Goal: Information Seeking & Learning: Learn about a topic

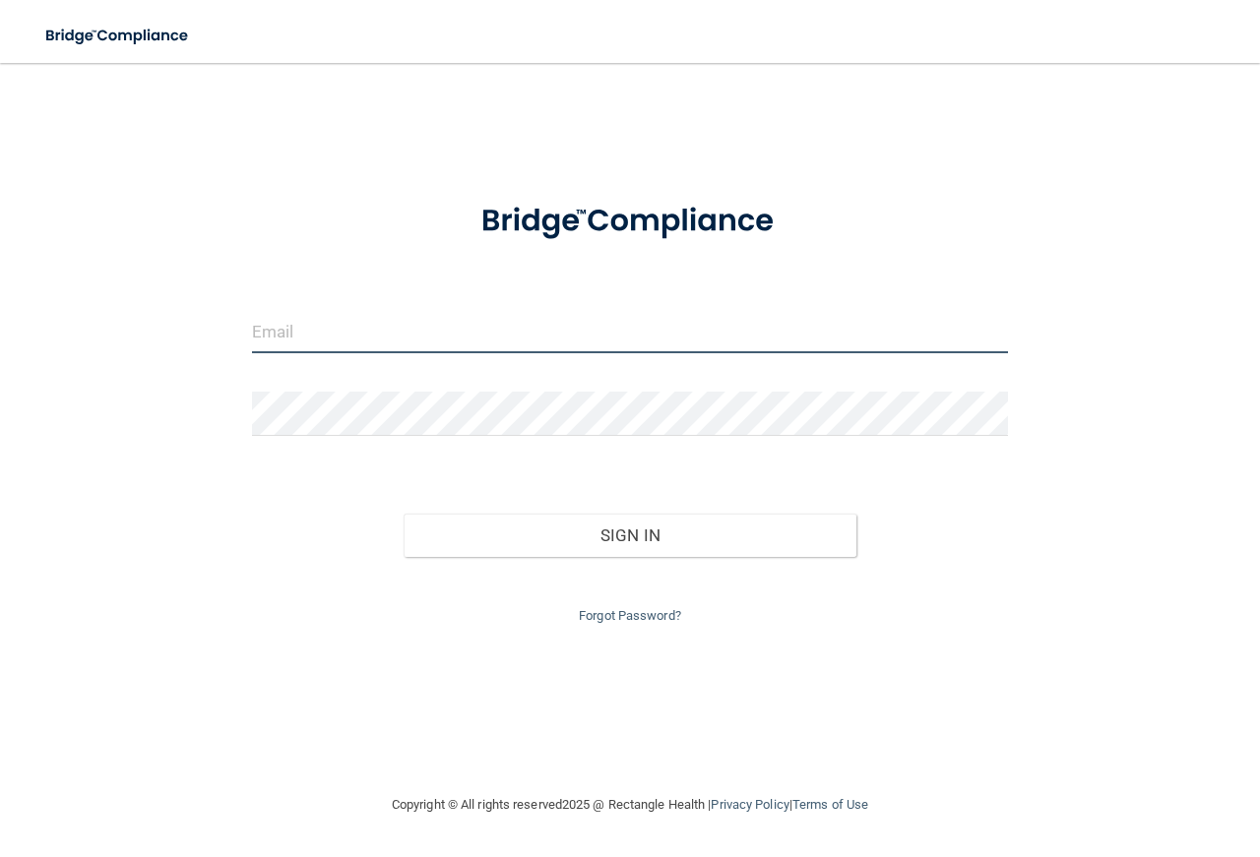
click at [330, 336] on input "email" at bounding box center [630, 331] width 756 height 44
type input "[EMAIL_ADDRESS][DOMAIN_NAME]"
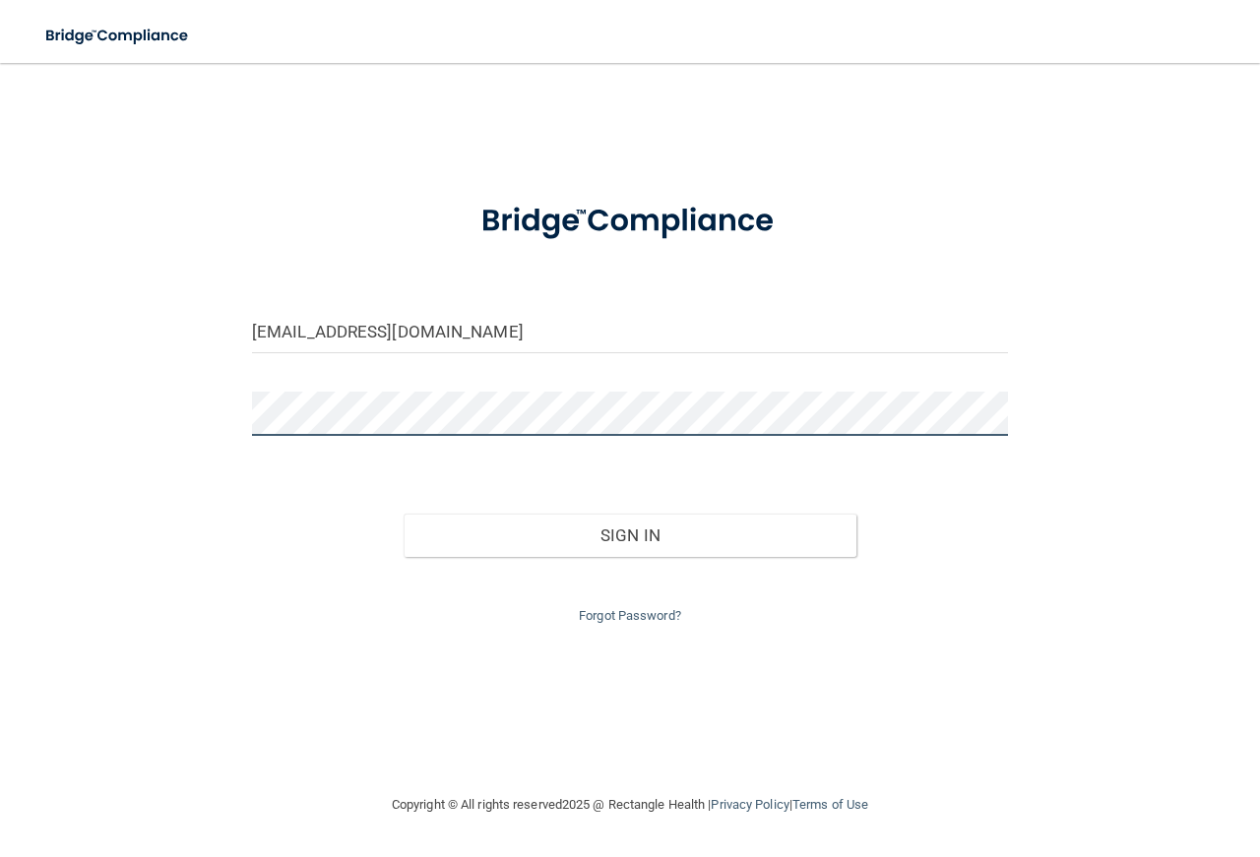
click at [404, 514] on button "Sign In" at bounding box center [631, 535] width 454 height 43
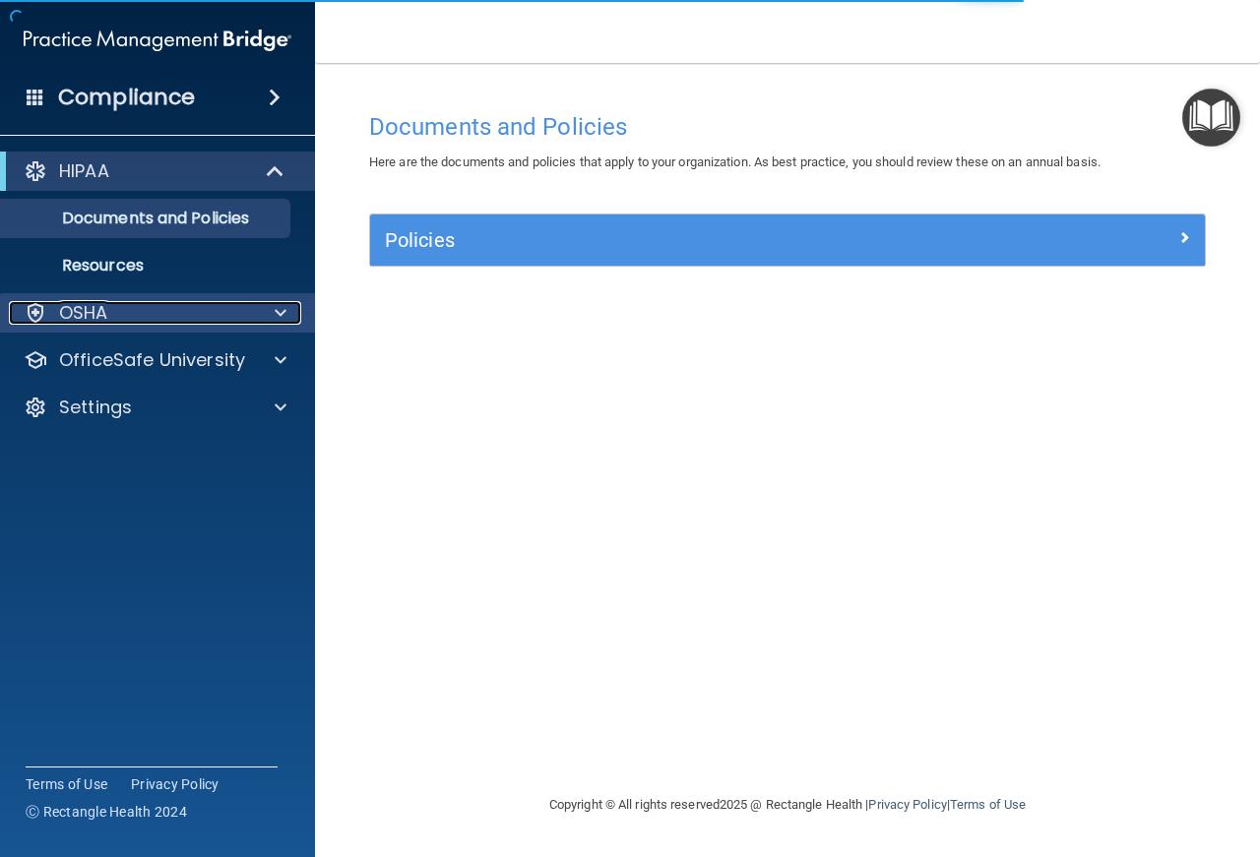
click at [262, 317] on div at bounding box center [277, 313] width 49 height 24
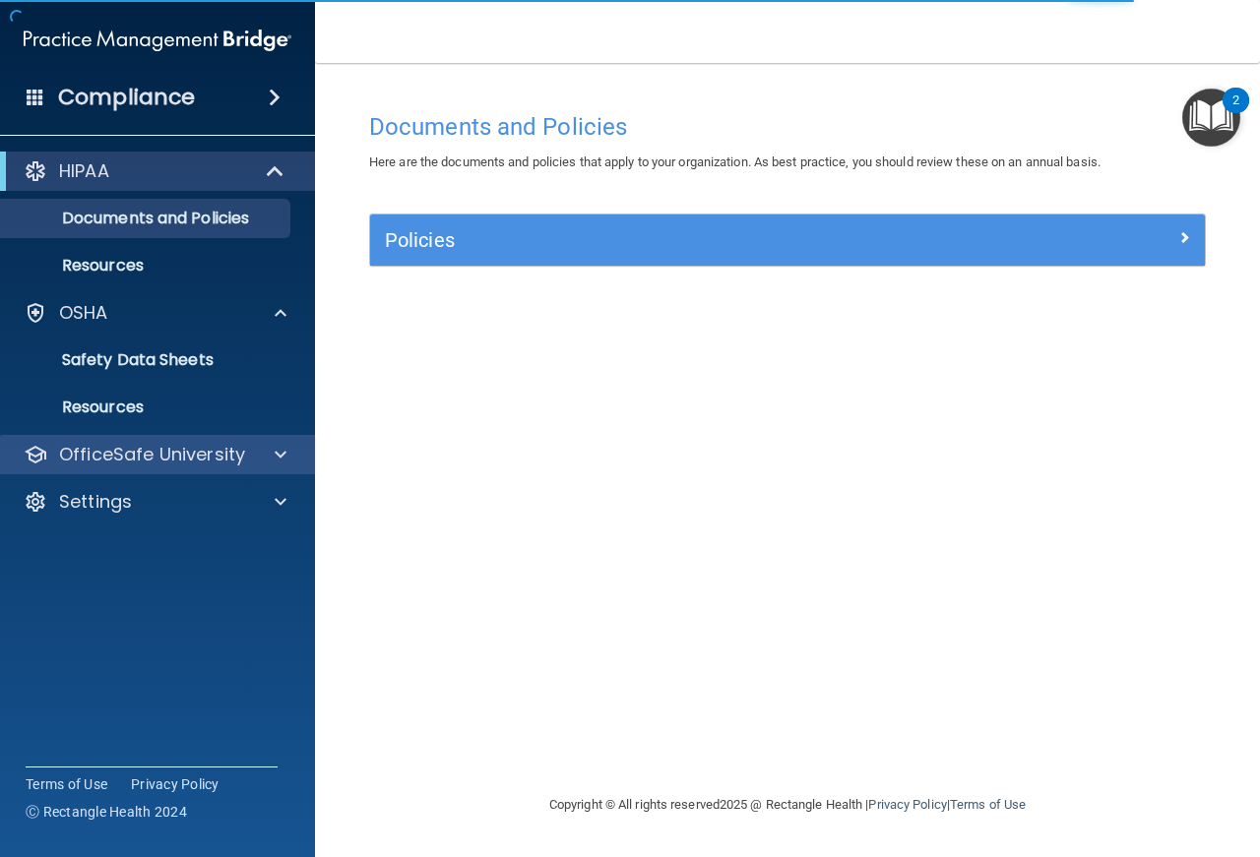
click at [237, 469] on div "OfficeSafe University" at bounding box center [158, 454] width 316 height 39
click at [267, 461] on div at bounding box center [277, 455] width 49 height 24
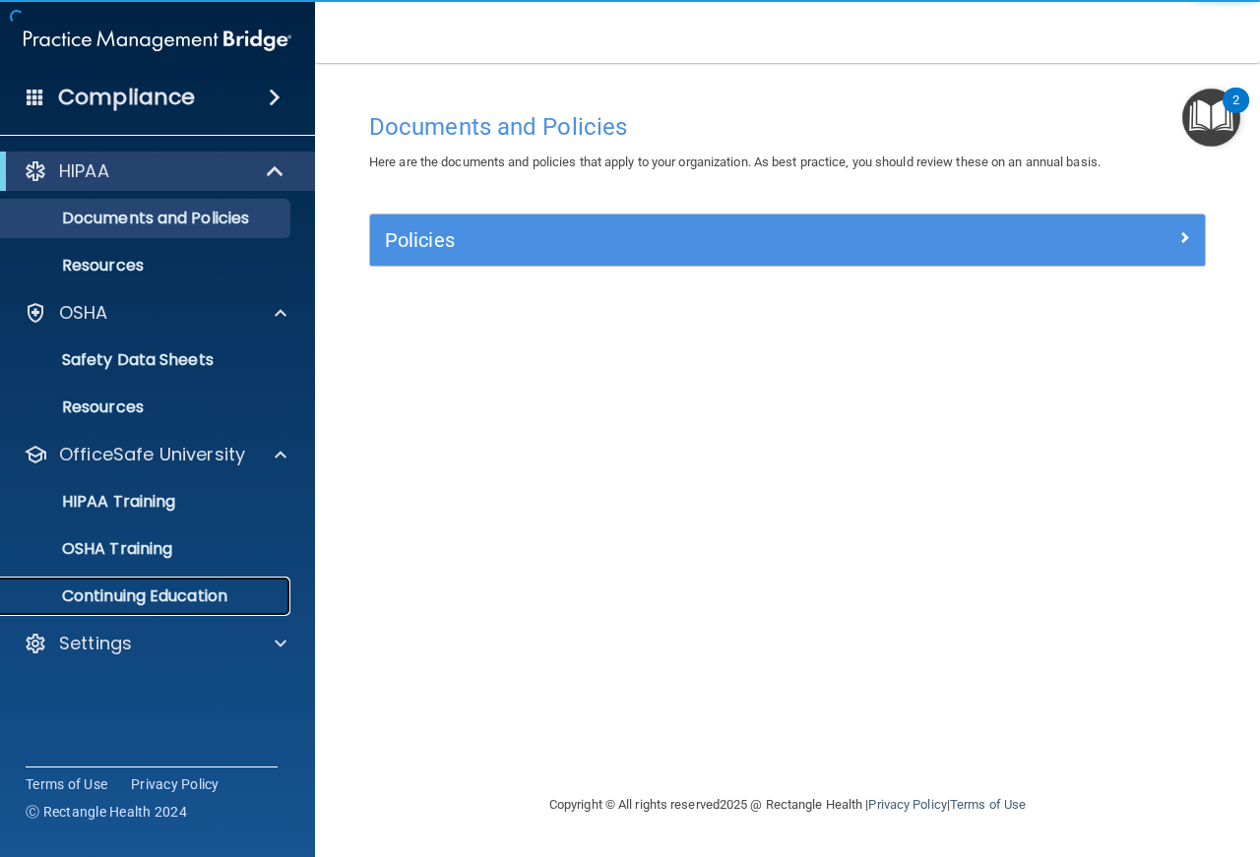
click at [149, 582] on link "Continuing Education" at bounding box center [135, 596] width 310 height 39
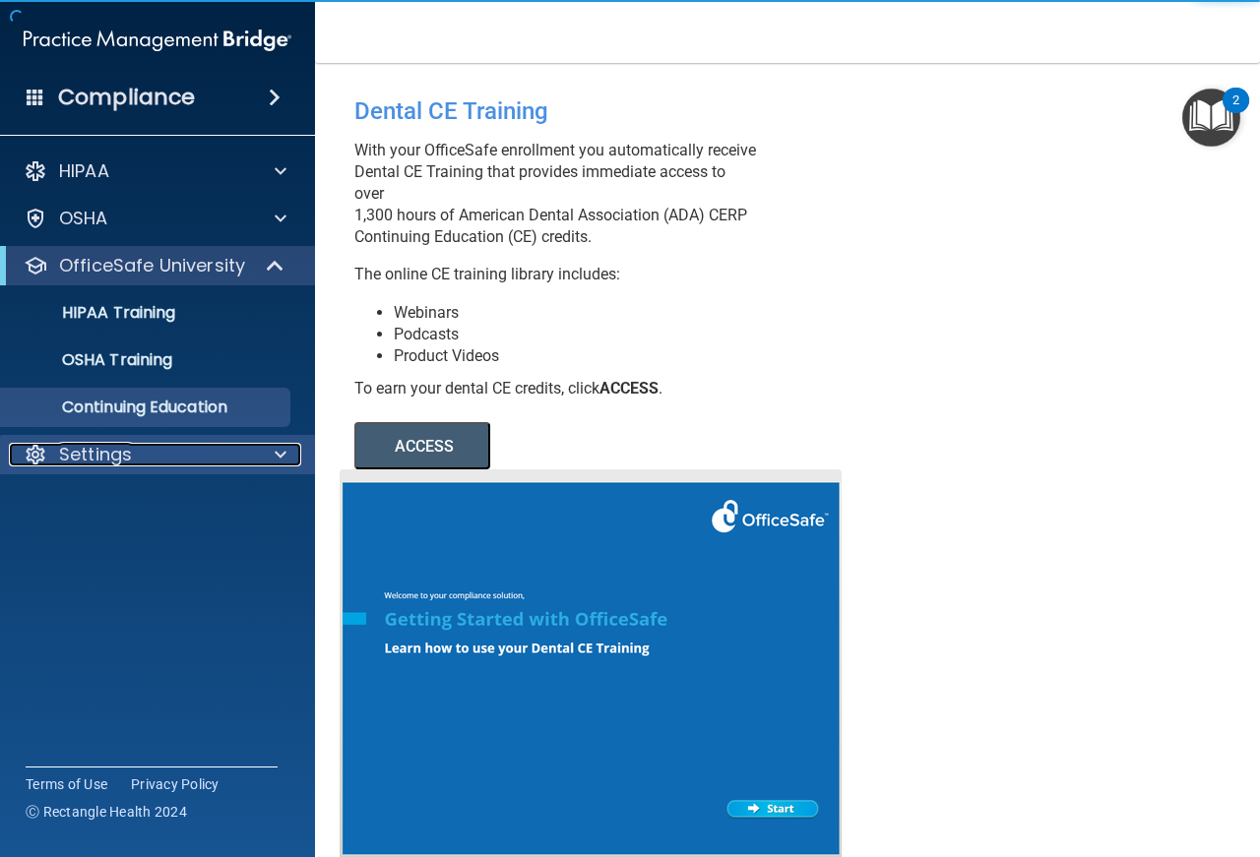
click at [253, 459] on div at bounding box center [277, 455] width 49 height 24
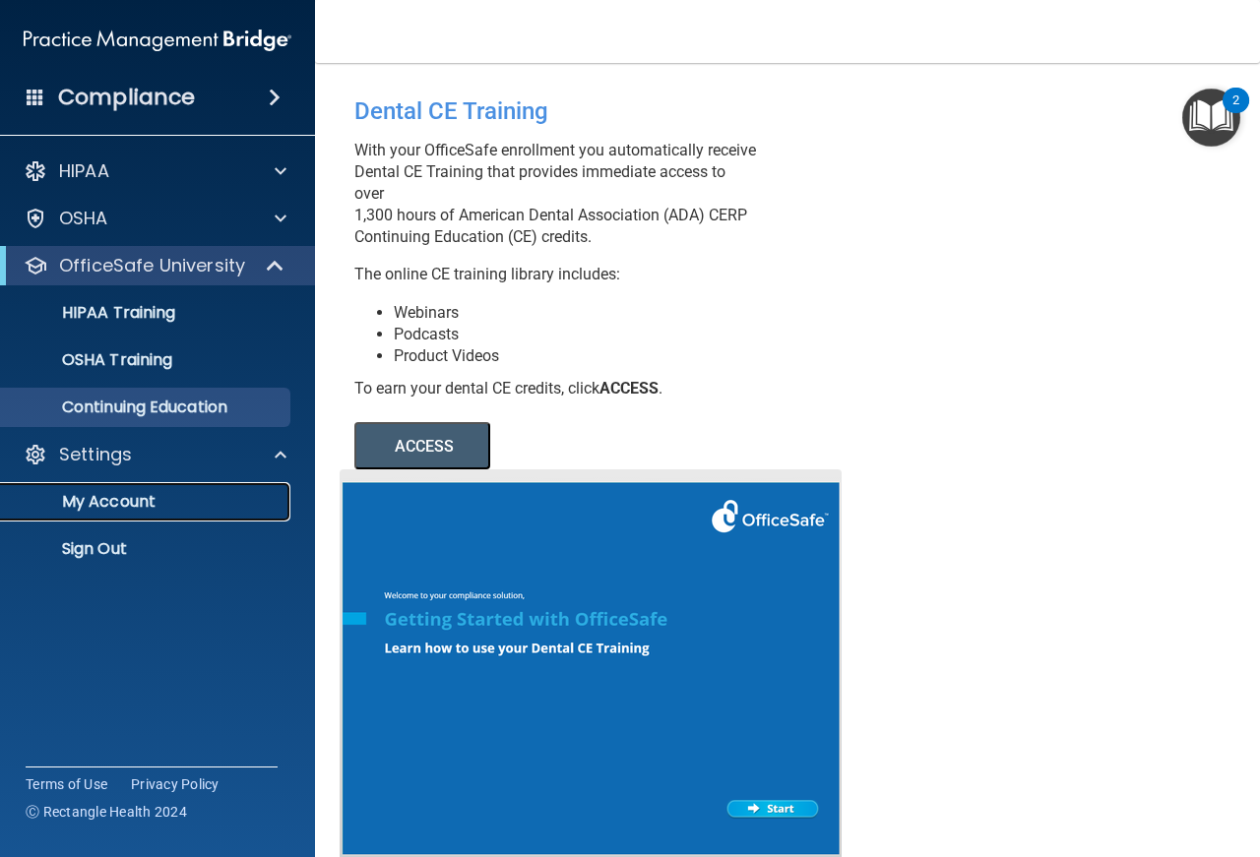
click at [128, 510] on p "My Account" at bounding box center [147, 502] width 269 height 20
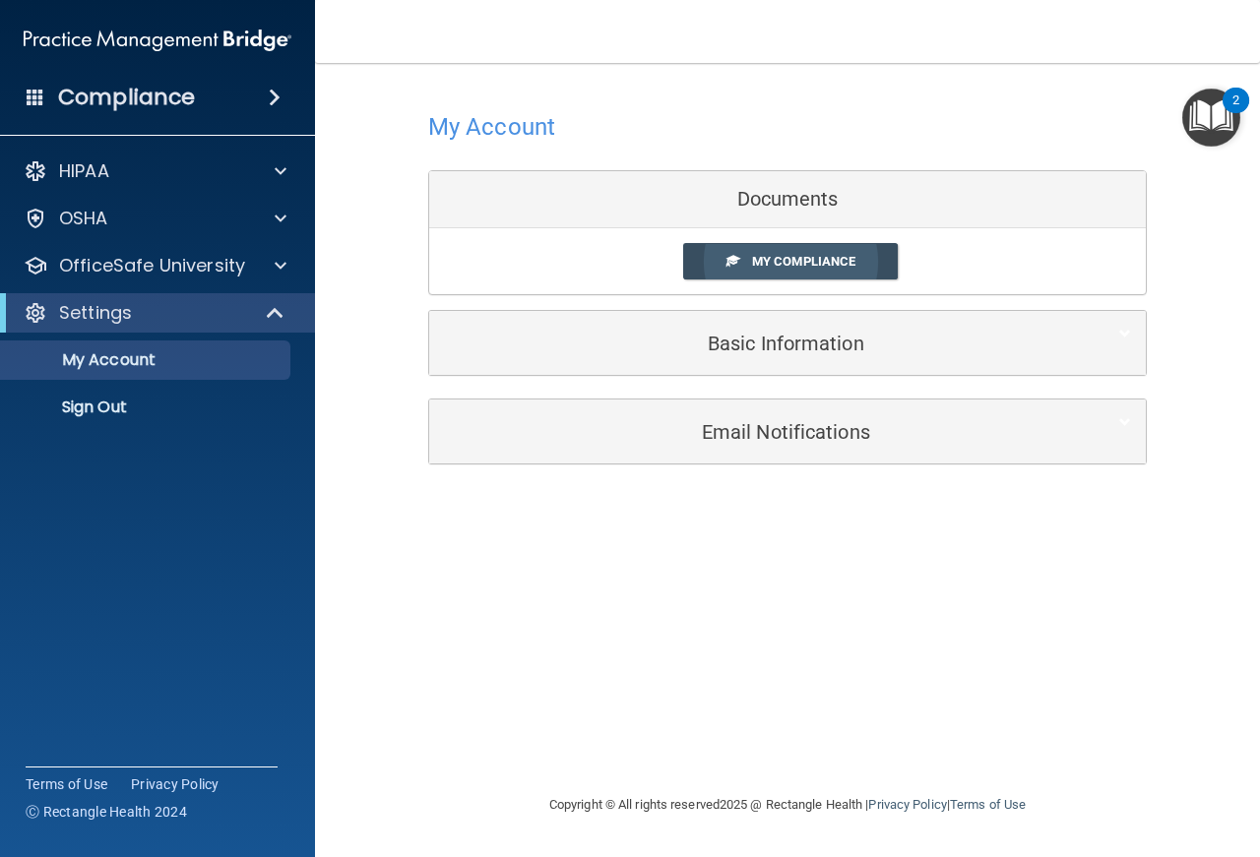
click at [831, 266] on span "My Compliance" at bounding box center [803, 261] width 103 height 15
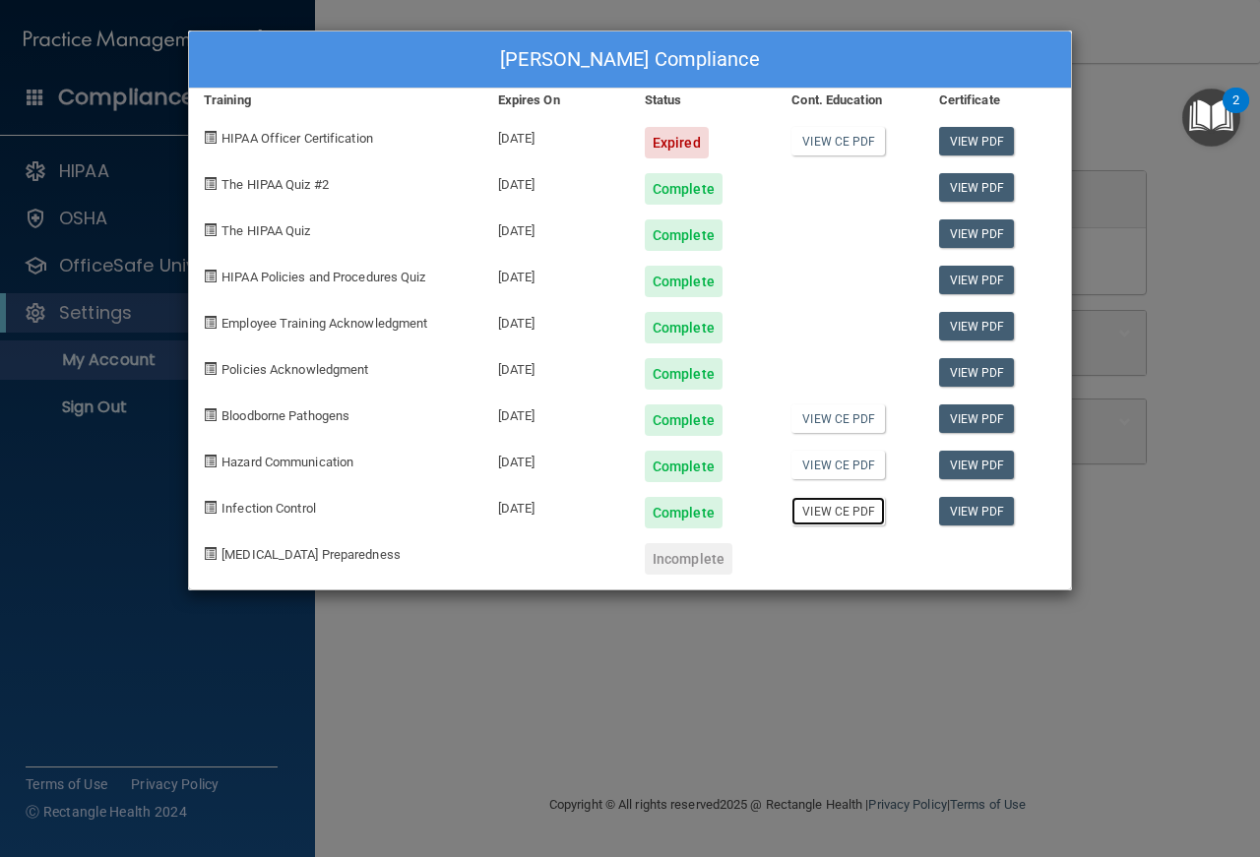
click at [825, 510] on link "View CE PDF" at bounding box center [838, 511] width 94 height 29
click at [810, 472] on link "View CE PDF" at bounding box center [838, 465] width 94 height 29
click at [850, 416] on link "View CE PDF" at bounding box center [838, 419] width 94 height 29
click at [847, 143] on link "View CE PDF" at bounding box center [838, 141] width 94 height 29
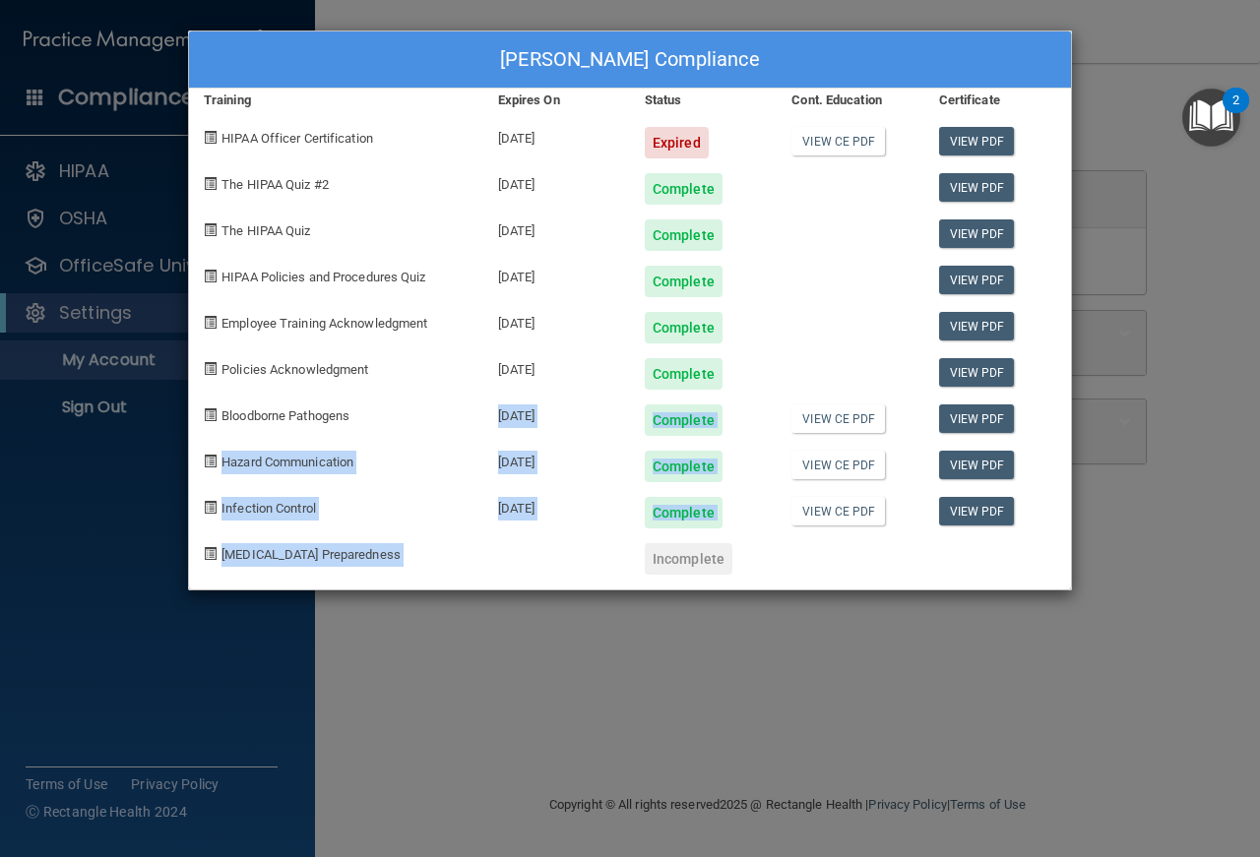
drag, startPoint x: 473, startPoint y: 416, endPoint x: 566, endPoint y: 541, distance: 155.5
click at [566, 541] on div "[PERSON_NAME] Compliance Training Expires On Status Cont. Education Certificate…" at bounding box center [630, 311] width 884 height 560
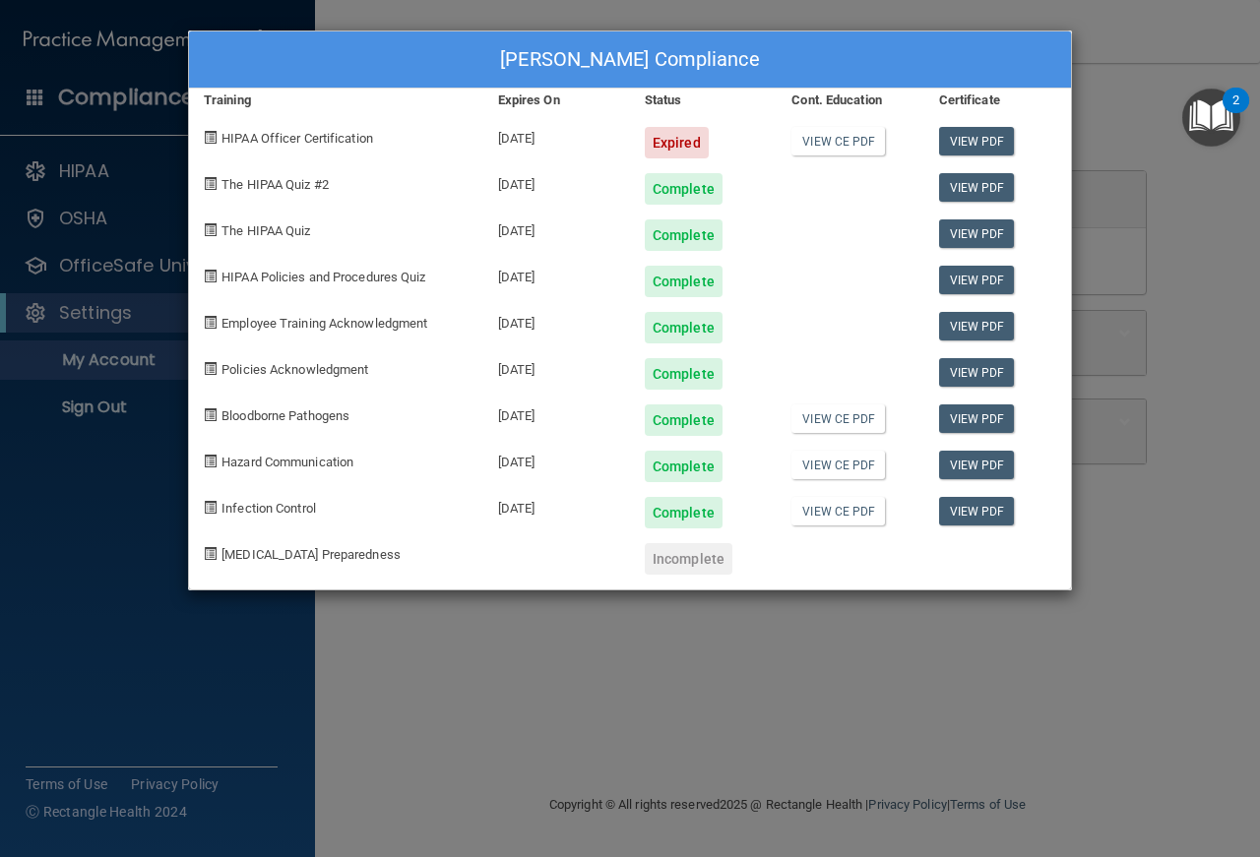
click at [634, 685] on div "[PERSON_NAME] Compliance Training Expires On Status Cont. Education Certificate…" at bounding box center [630, 428] width 1260 height 857
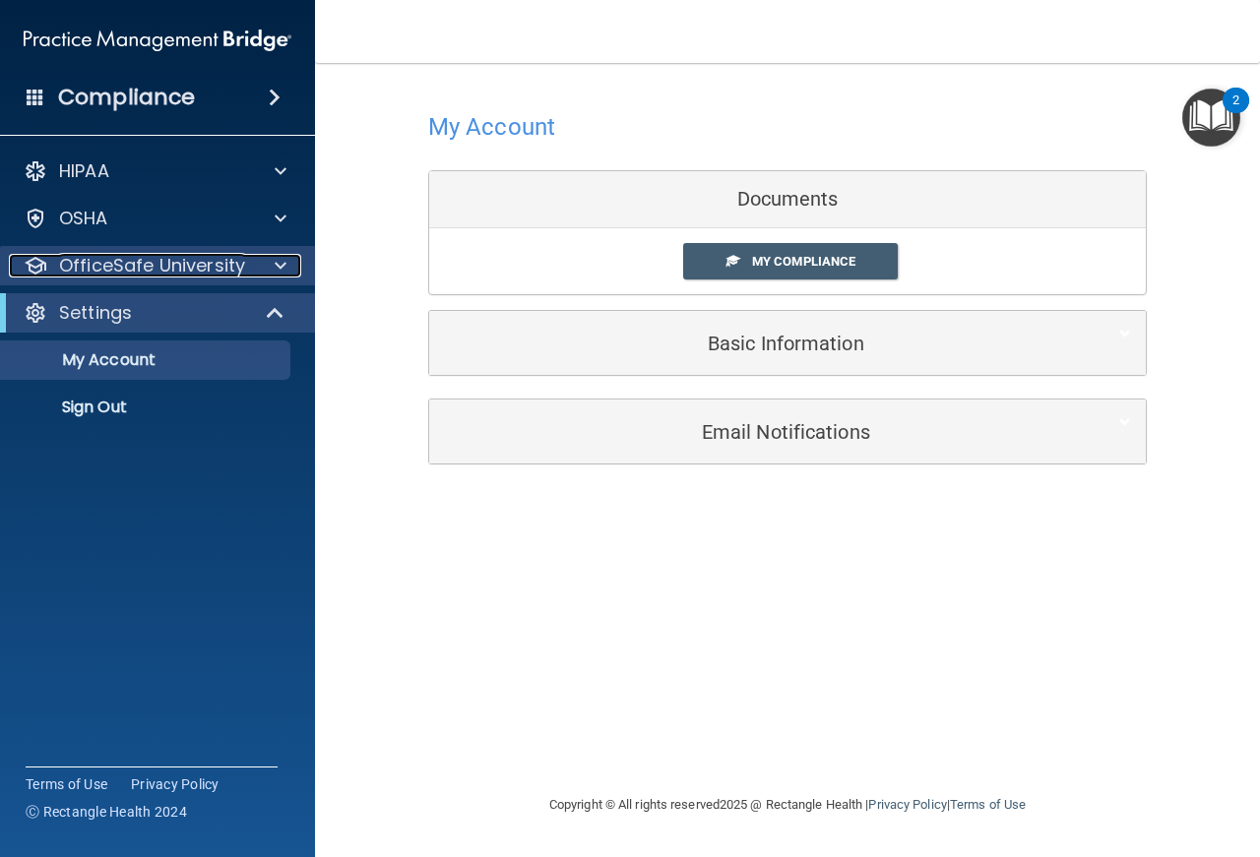
click at [157, 271] on p "OfficeSafe University" at bounding box center [152, 266] width 186 height 24
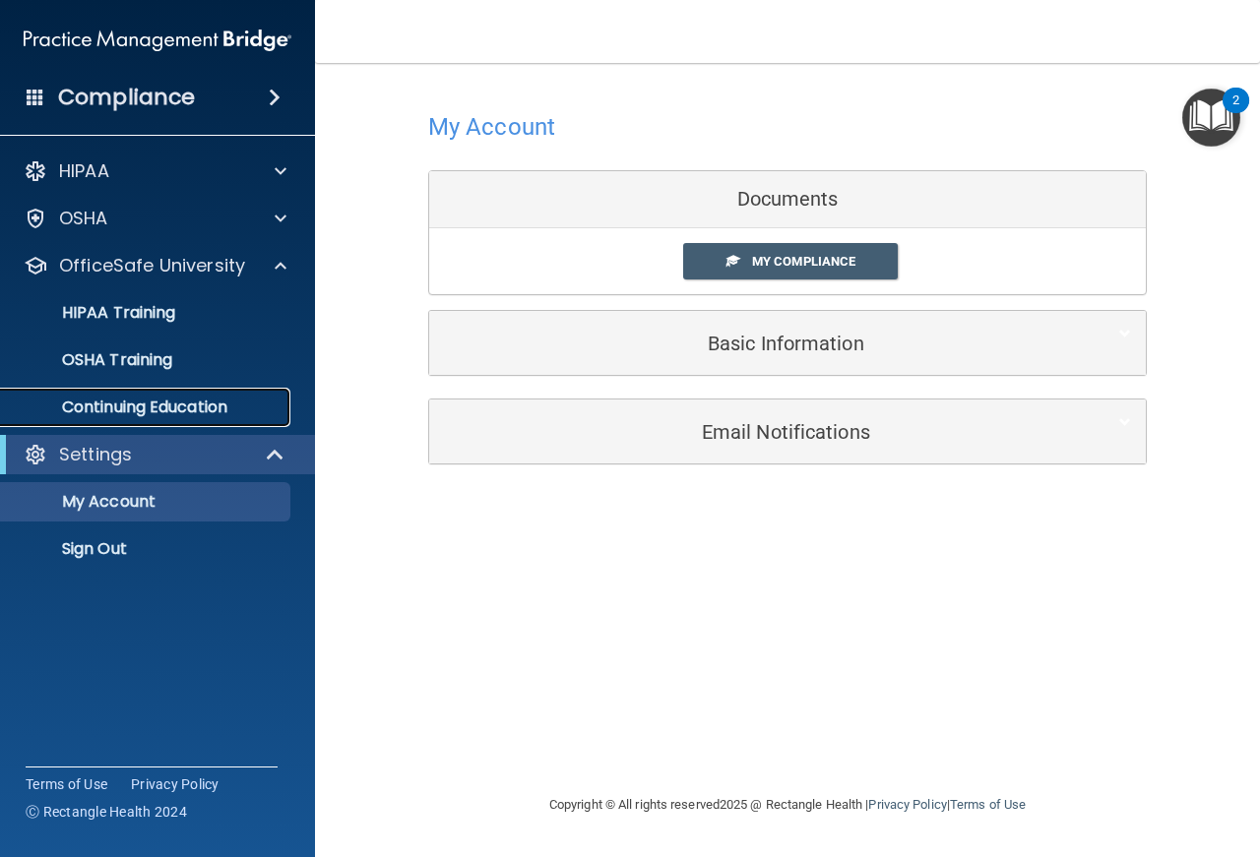
click at [132, 402] on p "Continuing Education" at bounding box center [147, 408] width 269 height 20
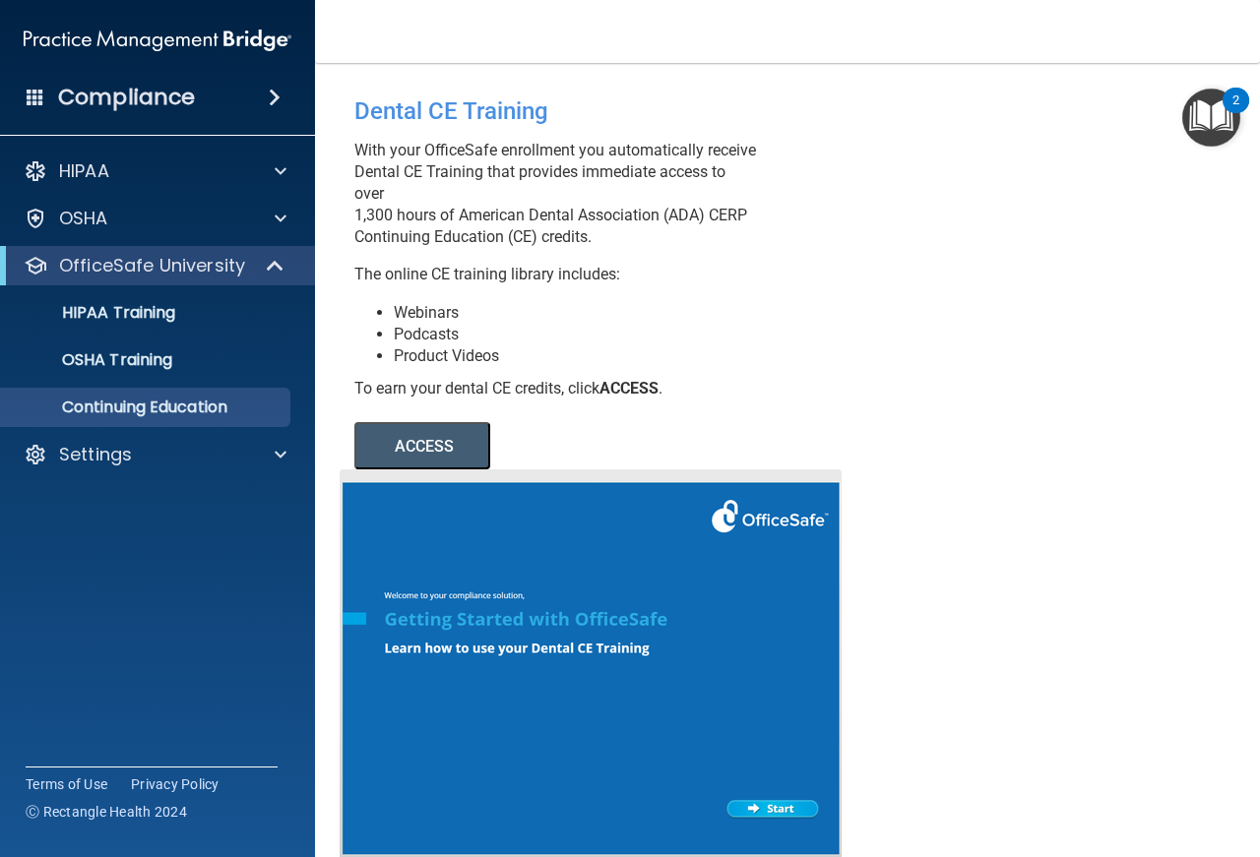
click at [460, 470] on button "ACCESS" at bounding box center [422, 445] width 136 height 47
